Goal: Information Seeking & Learning: Learn about a topic

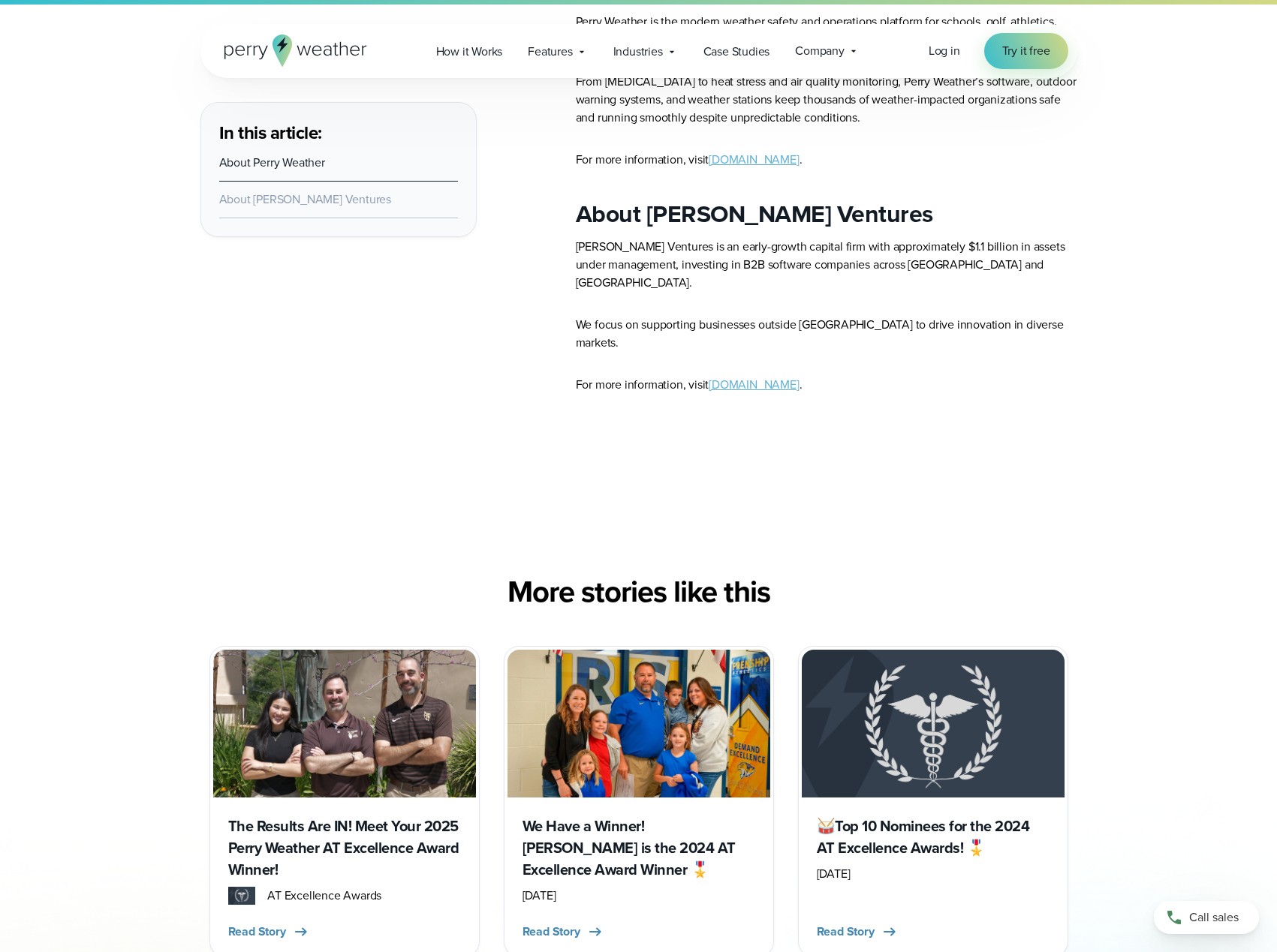
scroll to position [1951, 0]
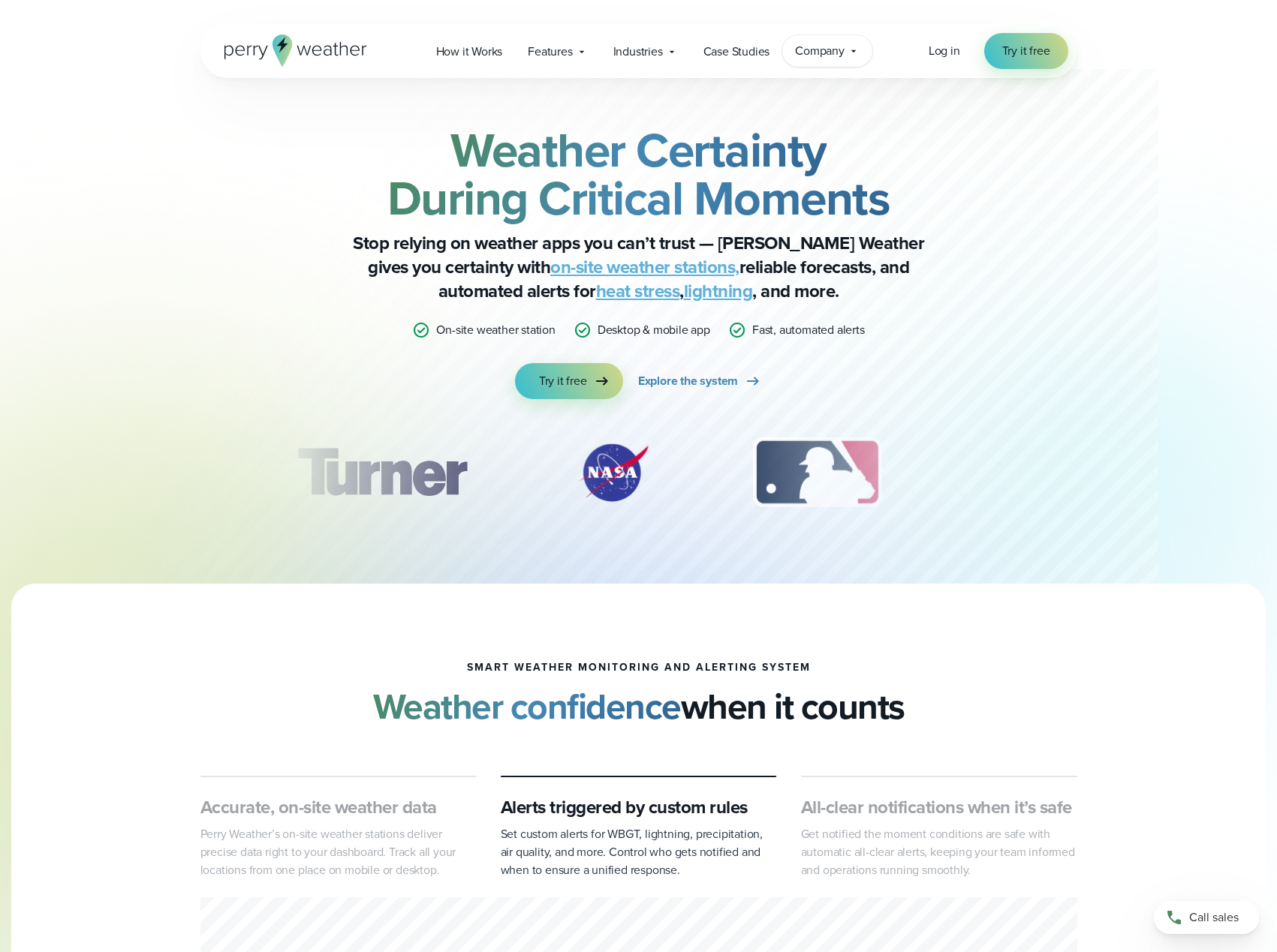
click at [819, 64] on div "Company Contact Us Reach out to us for sales or support questions" at bounding box center [827, 51] width 90 height 32
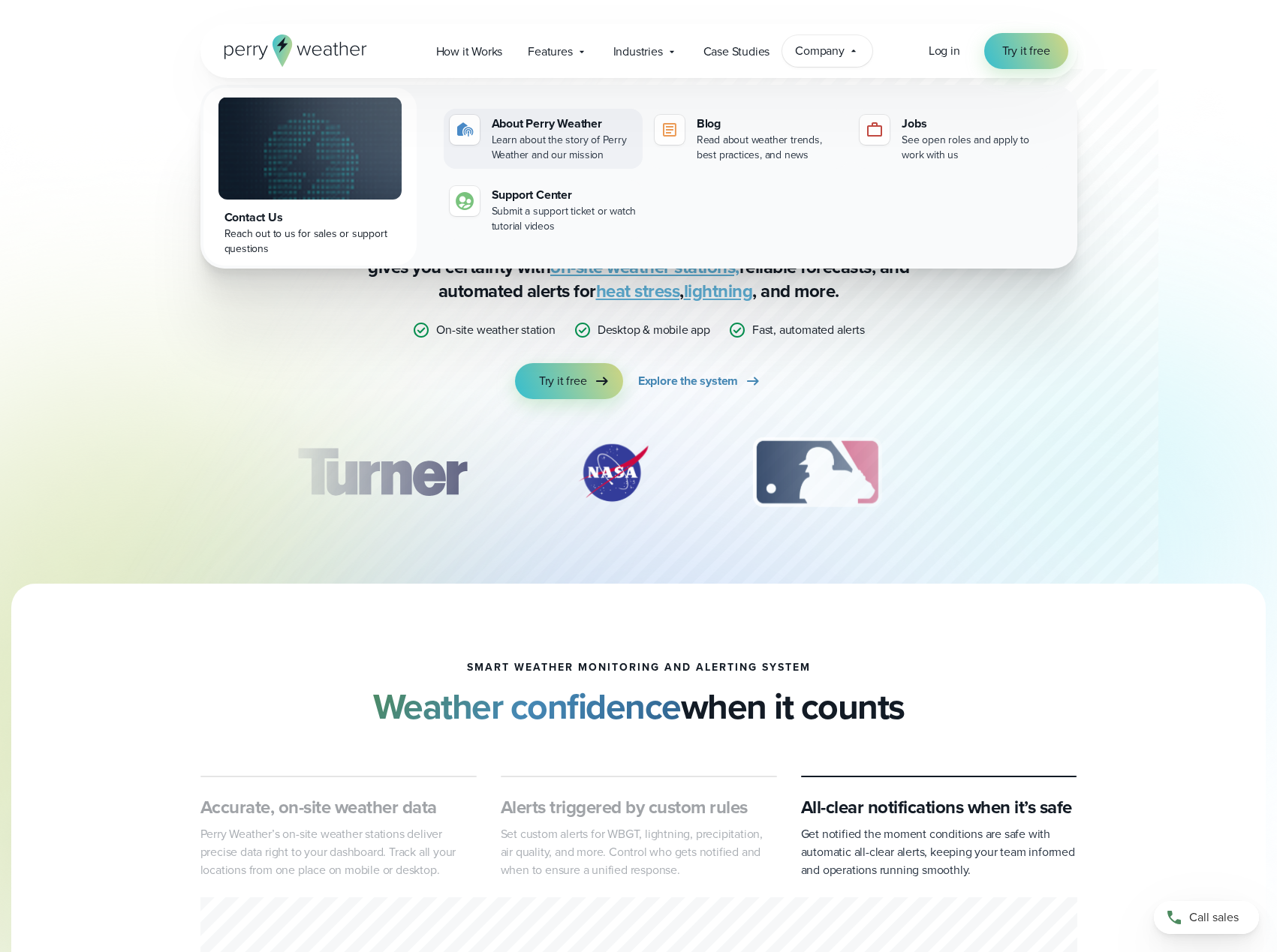
drag, startPoint x: 559, startPoint y: 120, endPoint x: 264, endPoint y: 244, distance: 320.0
click at [559, 120] on div "About Perry Weather" at bounding box center [564, 123] width 145 height 18
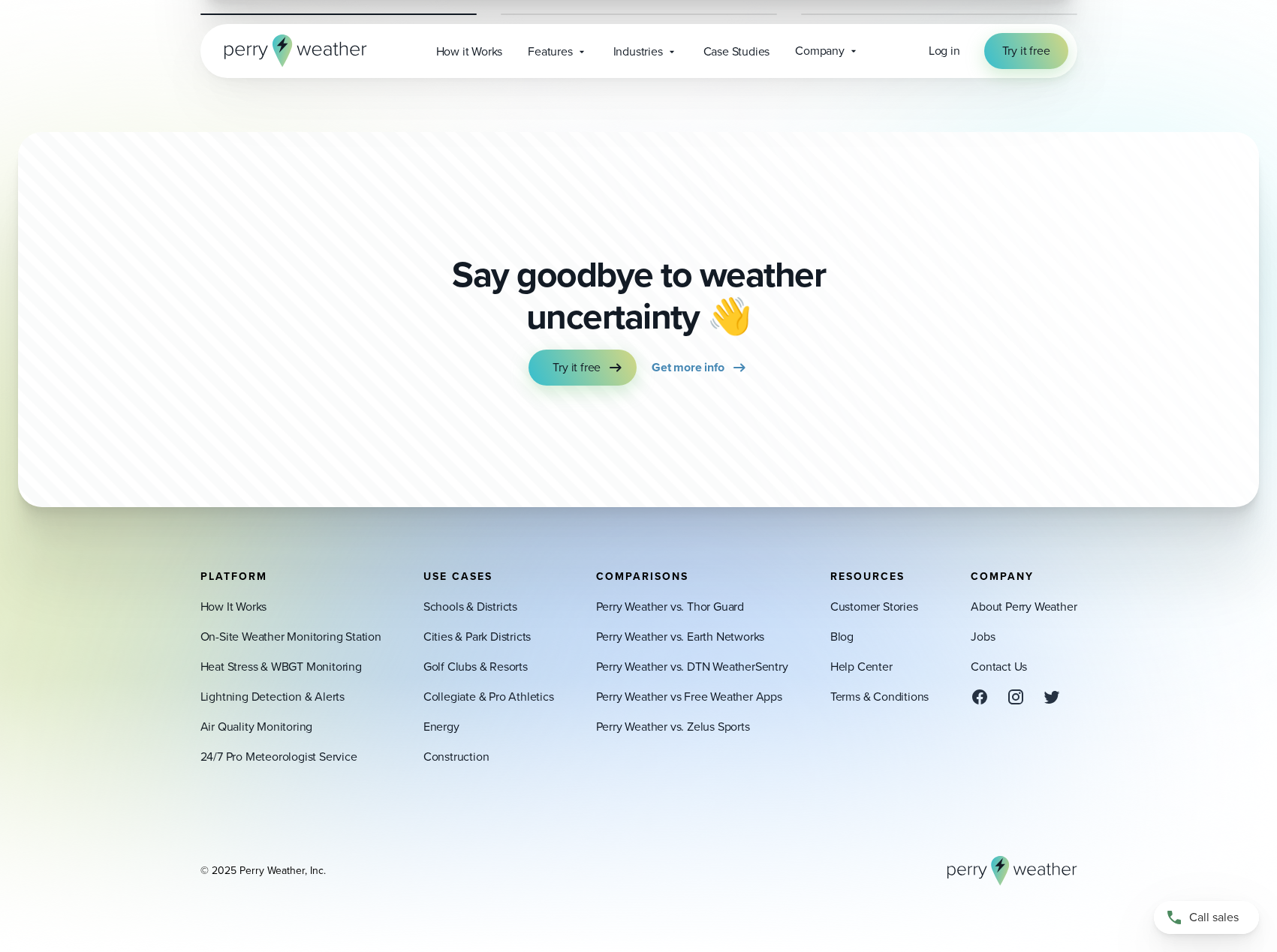
scroll to position [3904, 0]
